Goal: Entertainment & Leisure: Consume media (video, audio)

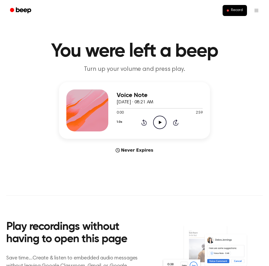
click at [161, 122] on icon at bounding box center [160, 122] width 3 height 3
click at [145, 123] on icon at bounding box center [143, 123] width 1 height 2
click at [145, 123] on icon "Rewind 5 seconds" at bounding box center [144, 122] width 6 height 7
click at [144, 123] on icon "Rewind 5 seconds" at bounding box center [144, 122] width 6 height 7
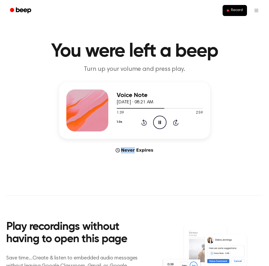
click at [143, 124] on icon "Rewind 5 seconds" at bounding box center [144, 122] width 6 height 7
click at [143, 124] on icon at bounding box center [143, 123] width 1 height 2
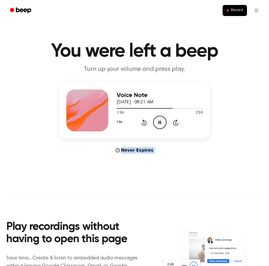
click at [143, 124] on icon at bounding box center [143, 123] width 1 height 2
click at [143, 123] on icon "Rewind 5 seconds" at bounding box center [144, 122] width 6 height 7
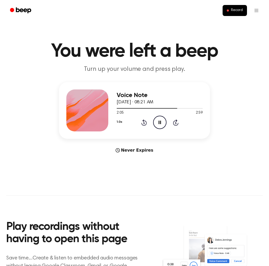
click at [143, 123] on icon "Rewind 5 seconds" at bounding box center [144, 122] width 6 height 7
click at [142, 122] on icon "Rewind 5 seconds" at bounding box center [144, 122] width 6 height 7
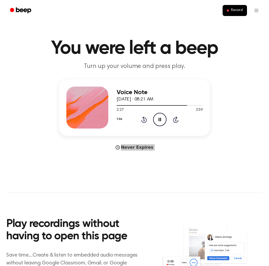
scroll to position [3, 0]
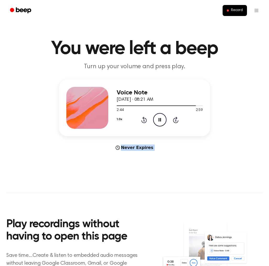
click at [142, 120] on icon "Rewind 5 seconds" at bounding box center [144, 119] width 6 height 7
click at [144, 121] on icon "Rewind 5 seconds" at bounding box center [144, 119] width 6 height 7
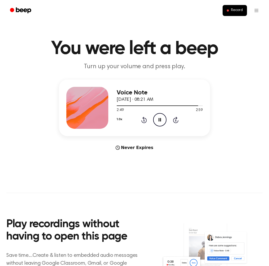
click at [144, 121] on icon "Rewind 5 seconds" at bounding box center [144, 119] width 6 height 7
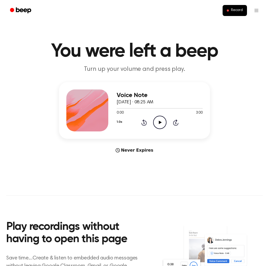
click at [157, 122] on icon "Play Audio" at bounding box center [159, 122] width 13 height 13
click at [143, 124] on icon "Rewind 5 seconds" at bounding box center [144, 122] width 6 height 7
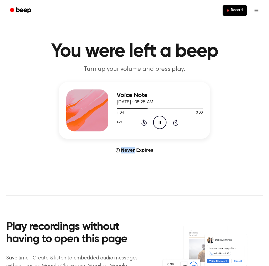
click at [144, 123] on icon at bounding box center [143, 123] width 1 height 2
click at [144, 123] on icon "Rewind 5 seconds" at bounding box center [144, 122] width 6 height 7
click at [143, 123] on icon at bounding box center [143, 123] width 1 height 2
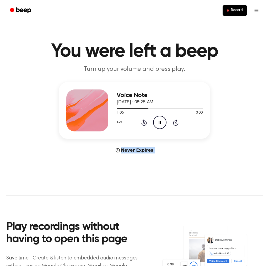
click at [143, 124] on icon "Rewind 5 seconds" at bounding box center [144, 122] width 6 height 7
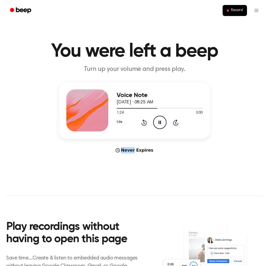
click at [143, 124] on icon "Rewind 5 seconds" at bounding box center [144, 122] width 6 height 7
click at [145, 123] on icon "Rewind 5 seconds" at bounding box center [144, 122] width 6 height 7
drag, startPoint x: 145, startPoint y: 123, endPoint x: 125, endPoint y: 122, distance: 20.2
click at [145, 123] on icon "Rewind 5 seconds" at bounding box center [144, 122] width 6 height 7
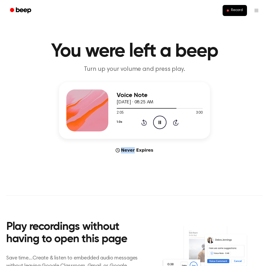
click at [145, 124] on icon "Rewind 5 seconds" at bounding box center [144, 122] width 6 height 7
click at [144, 123] on icon at bounding box center [143, 123] width 1 height 2
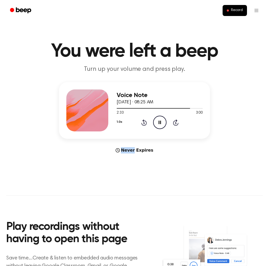
click at [144, 123] on icon at bounding box center [143, 123] width 1 height 2
click at [143, 123] on icon "Rewind 5 seconds" at bounding box center [144, 122] width 6 height 7
click at [145, 123] on icon "Rewind 5 seconds" at bounding box center [144, 122] width 6 height 7
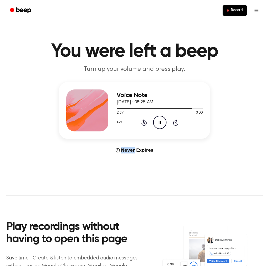
click at [145, 123] on icon "Rewind 5 seconds" at bounding box center [144, 122] width 6 height 7
click at [143, 122] on icon "Rewind 5 seconds" at bounding box center [144, 122] width 6 height 7
click at [155, 121] on icon "Play Audio" at bounding box center [159, 122] width 13 height 13
